Goal: Task Accomplishment & Management: Complete application form

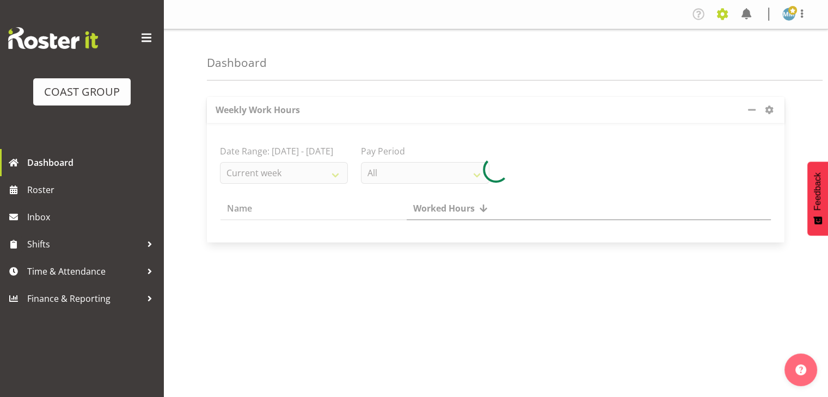
click at [719, 14] on span at bounding box center [722, 13] width 17 height 17
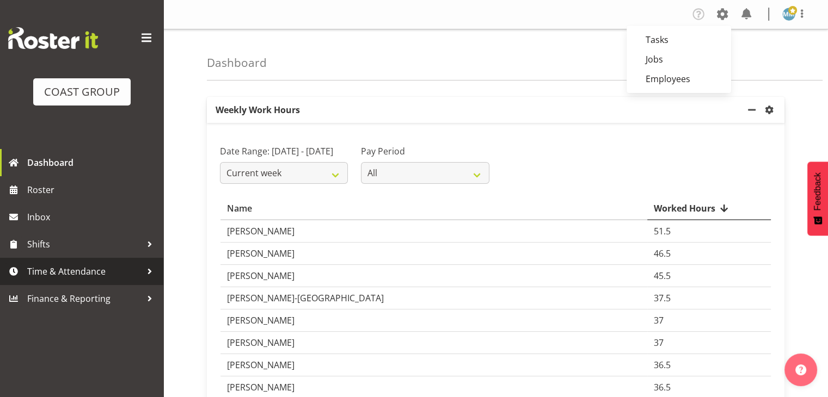
click at [100, 275] on span "Time & Attendance" at bounding box center [84, 271] width 114 height 16
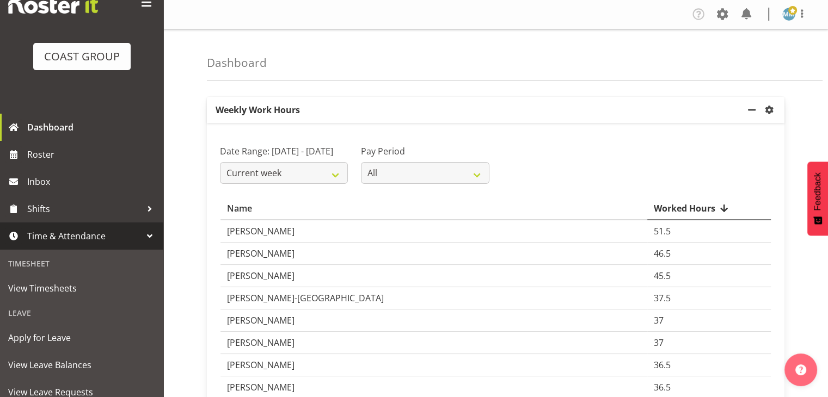
scroll to position [54, 0]
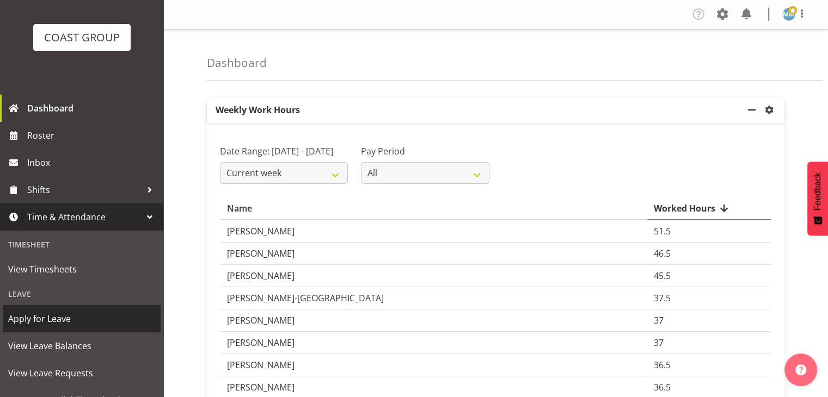
click at [59, 316] on span "Apply for Leave" at bounding box center [81, 319] width 147 height 16
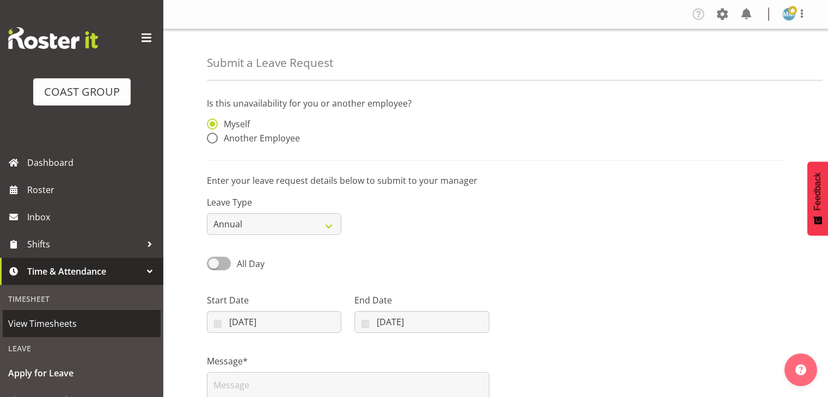
select select "8"
select select "2025"
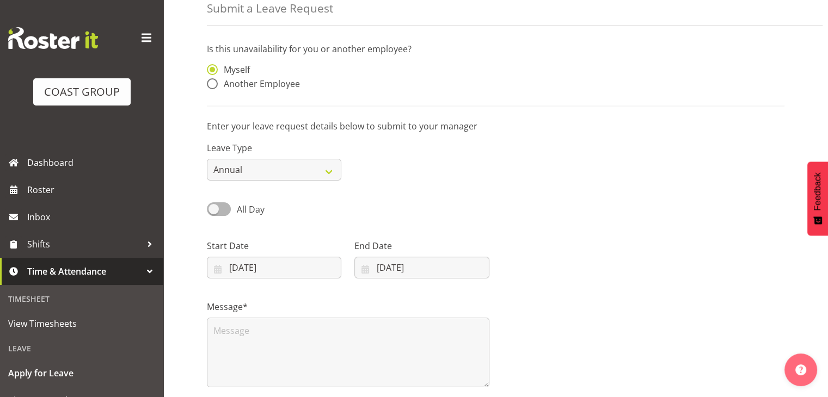
scroll to position [109, 0]
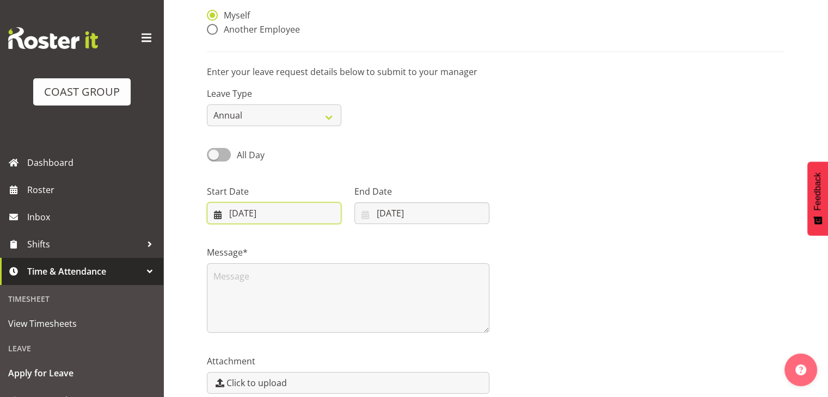
click at [229, 211] on input "[DATE]" at bounding box center [274, 214] width 134 height 22
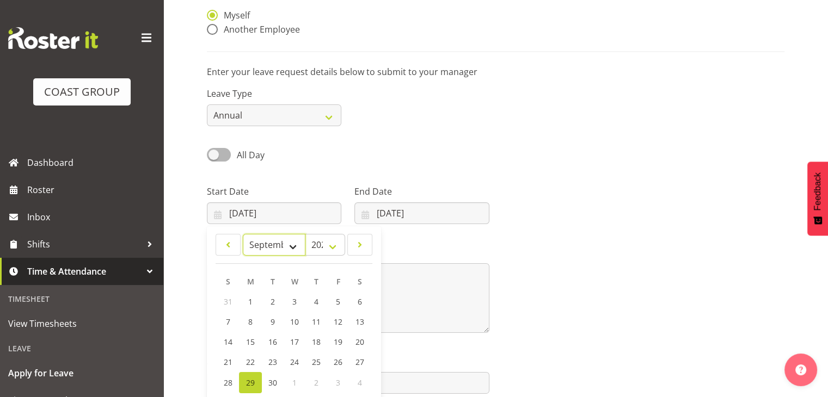
click at [299, 247] on select "January February March April May June July August September October November De…" at bounding box center [274, 245] width 63 height 22
select select "10"
click at [243, 235] on select "January February March April May June July August September October November De…" at bounding box center [274, 245] width 63 height 22
click at [294, 347] on span "12" at bounding box center [294, 342] width 9 height 10
type input "[DATE]"
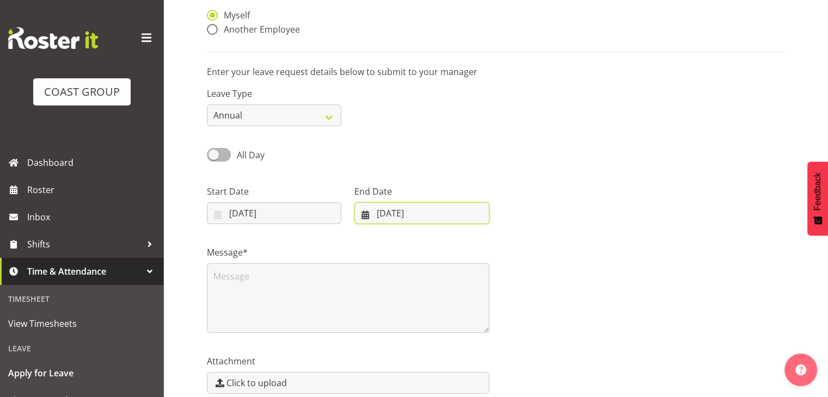
click at [401, 215] on input "[DATE]" at bounding box center [421, 214] width 134 height 22
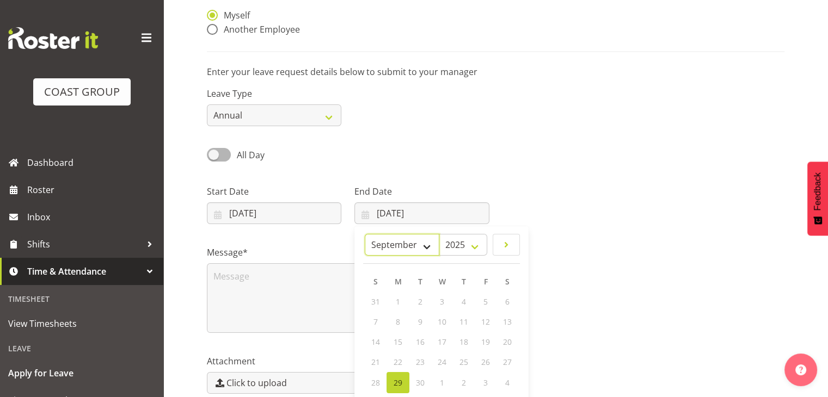
click at [430, 245] on select "January February March April May June July August September October November De…" at bounding box center [402, 245] width 75 height 22
select select "10"
click at [365, 235] on select "January February March April May June July August September October November De…" at bounding box center [402, 245] width 75 height 22
click at [489, 343] on span "14" at bounding box center [485, 342] width 9 height 10
type input "[DATE]"
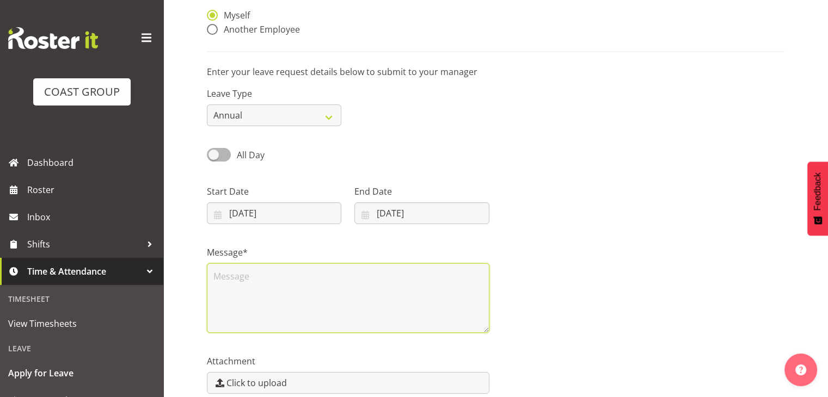
click at [371, 279] on textarea at bounding box center [348, 298] width 283 height 70
type textarea "B"
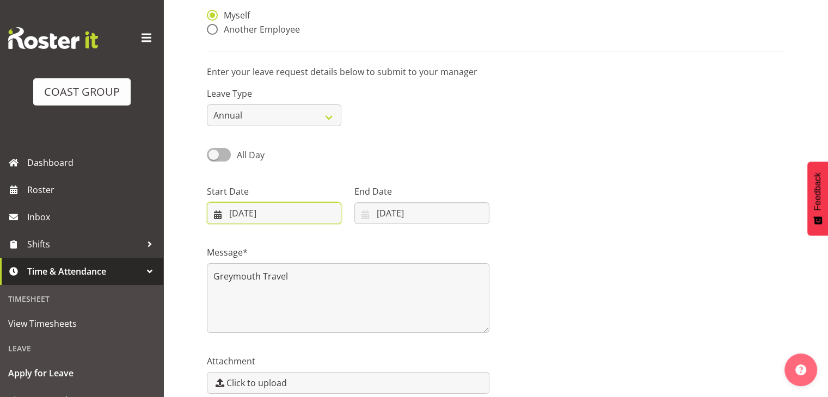
click at [237, 212] on input "[DATE]" at bounding box center [274, 214] width 134 height 22
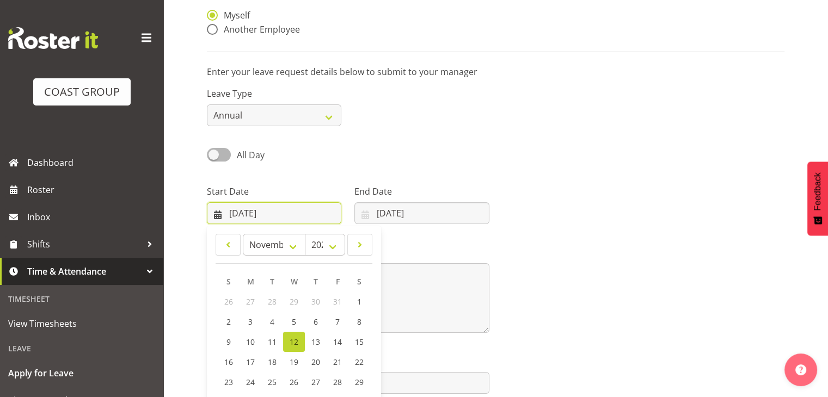
click at [237, 212] on input "[DATE]" at bounding box center [274, 214] width 134 height 22
click at [296, 340] on span "12" at bounding box center [294, 342] width 9 height 10
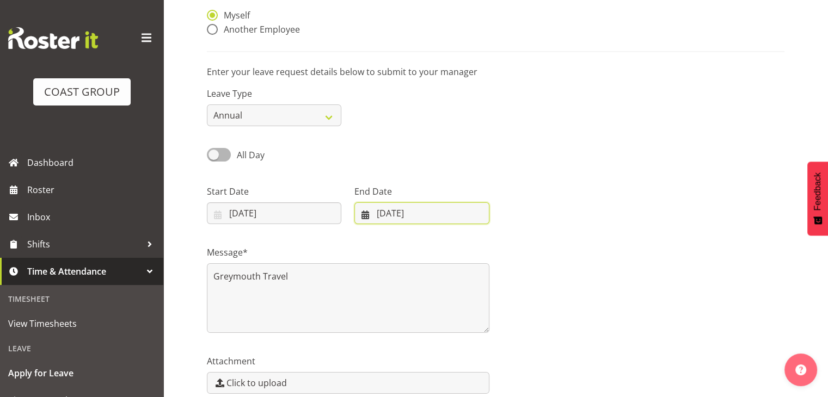
click at [367, 218] on input "[DATE]" at bounding box center [421, 214] width 134 height 22
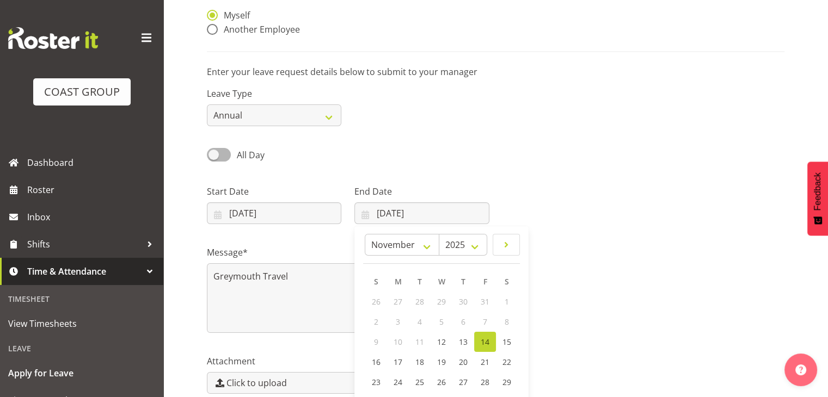
click at [483, 340] on span "14" at bounding box center [485, 342] width 9 height 10
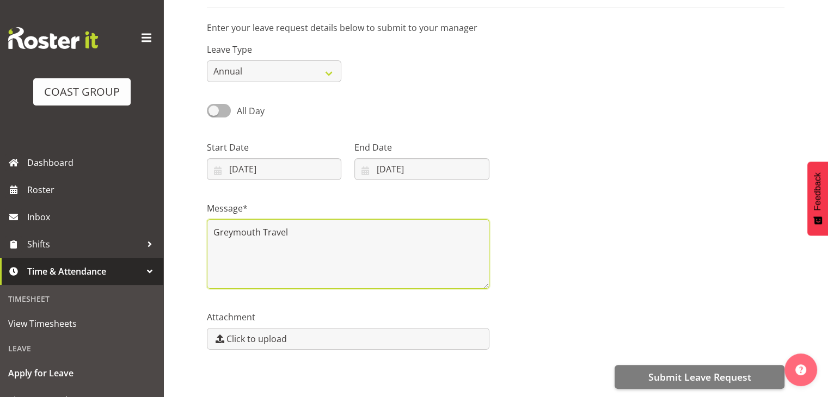
click at [326, 232] on textarea "Greymouth Travel" at bounding box center [348, 254] width 283 height 70
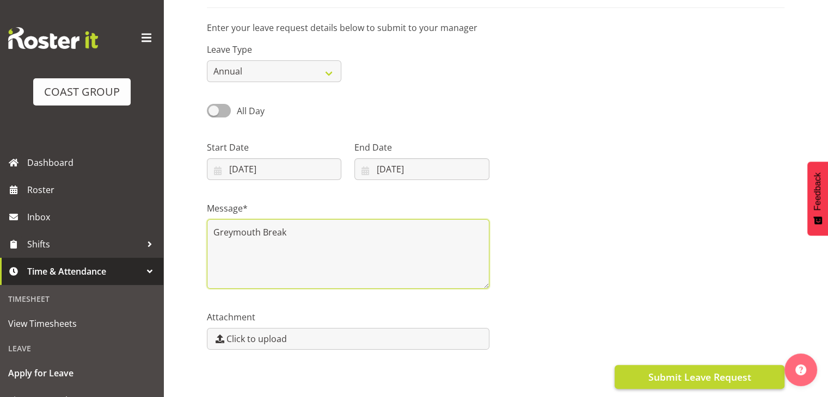
type textarea "Greymouth Break"
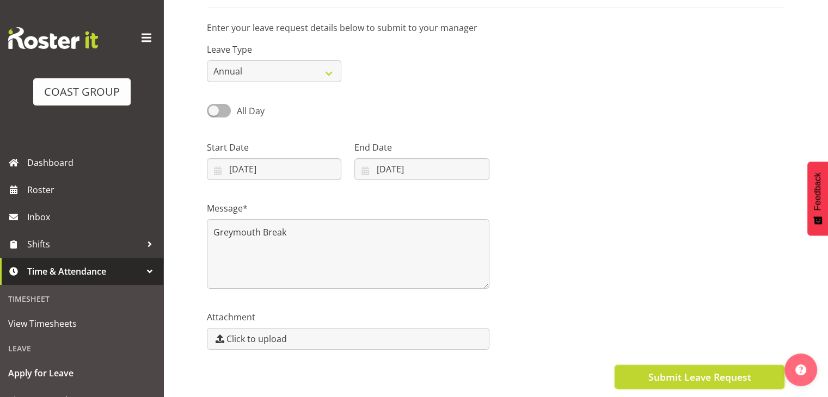
click at [693, 370] on span "Submit Leave Request" at bounding box center [699, 377] width 103 height 14
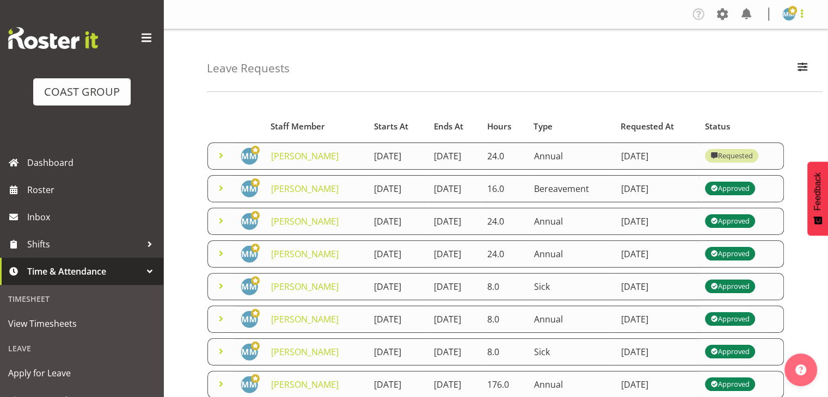
click at [800, 16] on span at bounding box center [801, 13] width 13 height 13
click at [741, 59] on link "Log Out" at bounding box center [756, 57] width 105 height 20
